Goal: Task Accomplishment & Management: Manage account settings

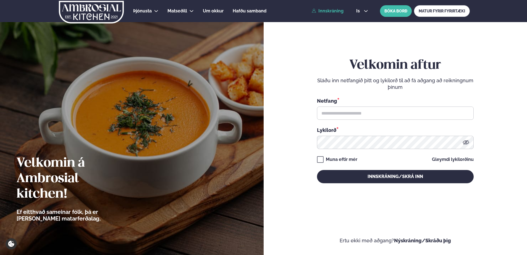
click at [337, 9] on link "Innskráning" at bounding box center [328, 11] width 32 height 5
click at [337, 115] on input "text" at bounding box center [395, 113] width 157 height 13
type input "**********"
click at [317, 170] on button "Innskráning/Skrá inn" at bounding box center [395, 176] width 157 height 13
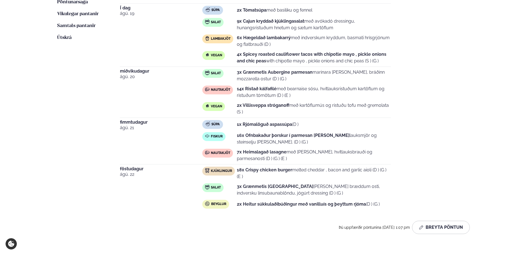
scroll to position [276, 0]
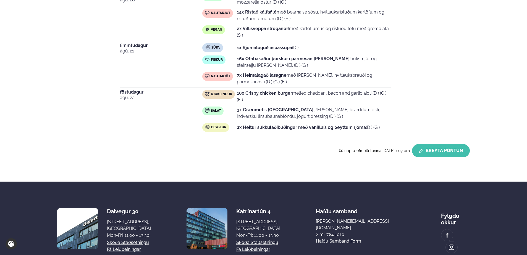
click at [441, 144] on button "Breyta Pöntun" at bounding box center [441, 150] width 58 height 13
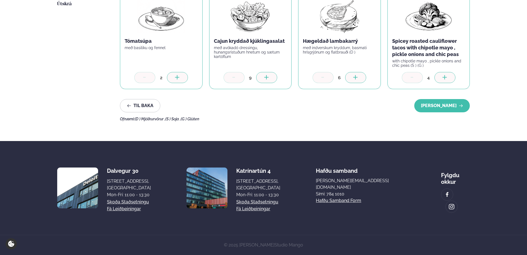
scroll to position [231, 0]
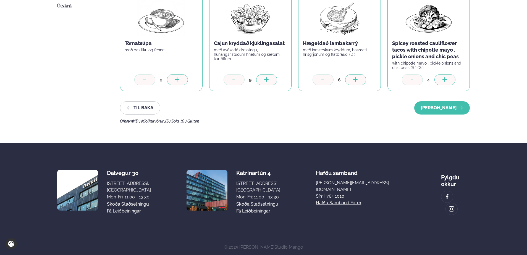
click at [446, 80] on icon at bounding box center [444, 79] width 4 height 1
click at [443, 106] on button "[PERSON_NAME]" at bounding box center [442, 107] width 56 height 13
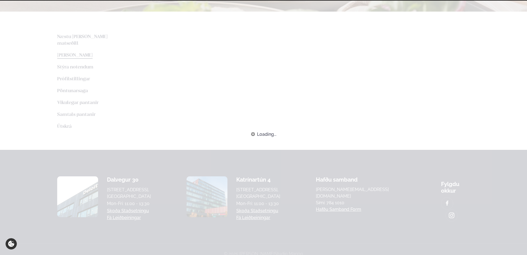
scroll to position [227, 0]
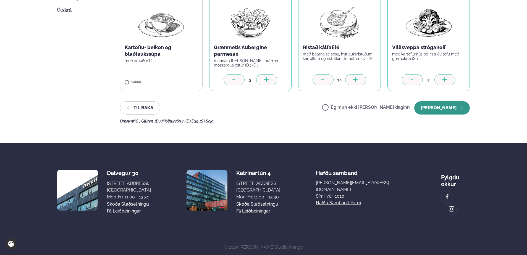
click at [447, 107] on button "[PERSON_NAME]" at bounding box center [442, 107] width 56 height 13
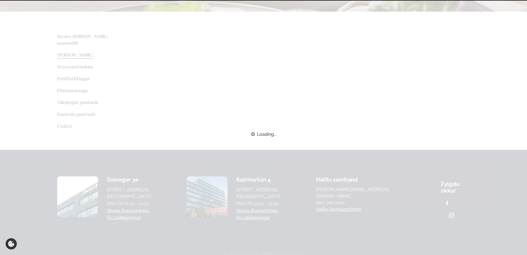
scroll to position [211, 0]
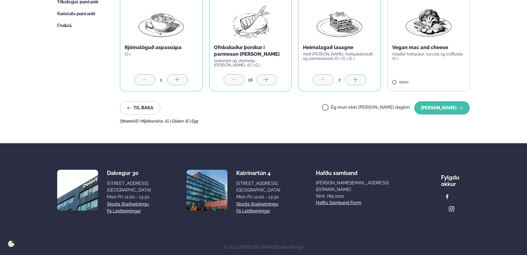
click at [447, 107] on button "[PERSON_NAME]" at bounding box center [442, 107] width 56 height 13
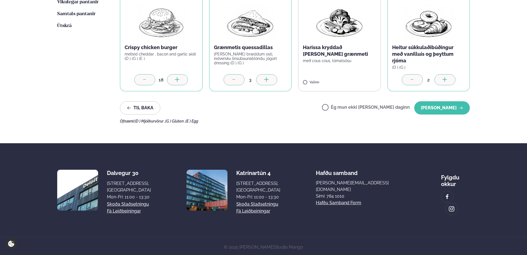
click at [447, 107] on button "[PERSON_NAME]" at bounding box center [442, 107] width 56 height 13
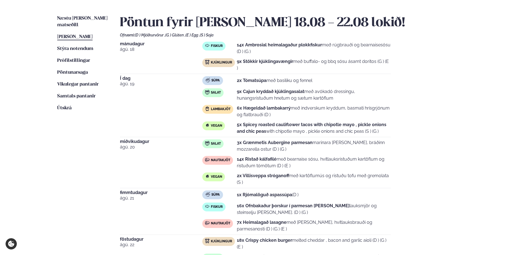
scroll to position [128, 0]
